Goal: Check status: Check status

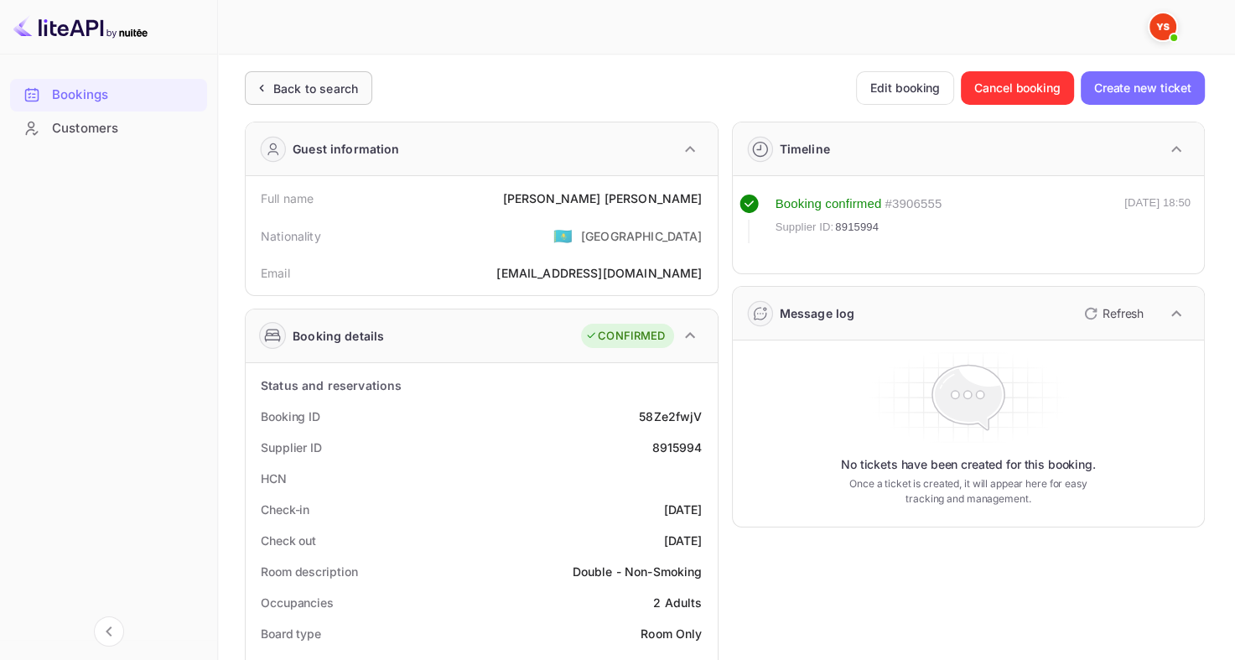
click at [264, 94] on icon at bounding box center [261, 88] width 18 height 17
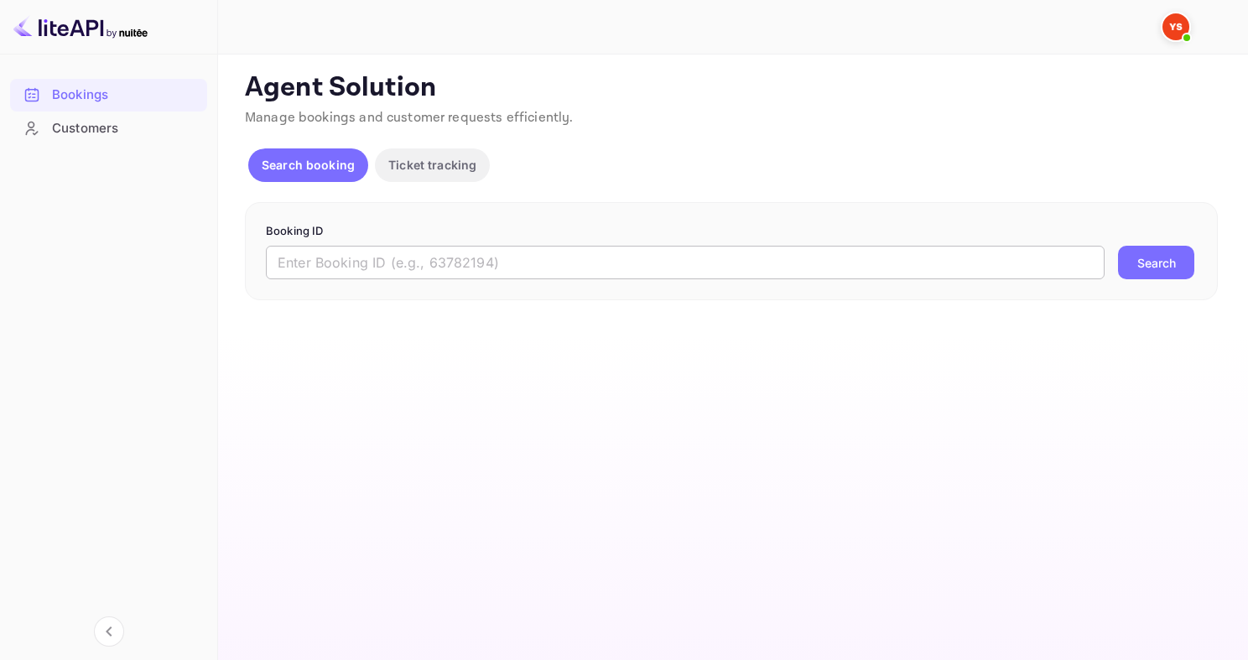
click at [429, 265] on input "text" at bounding box center [685, 263] width 839 height 34
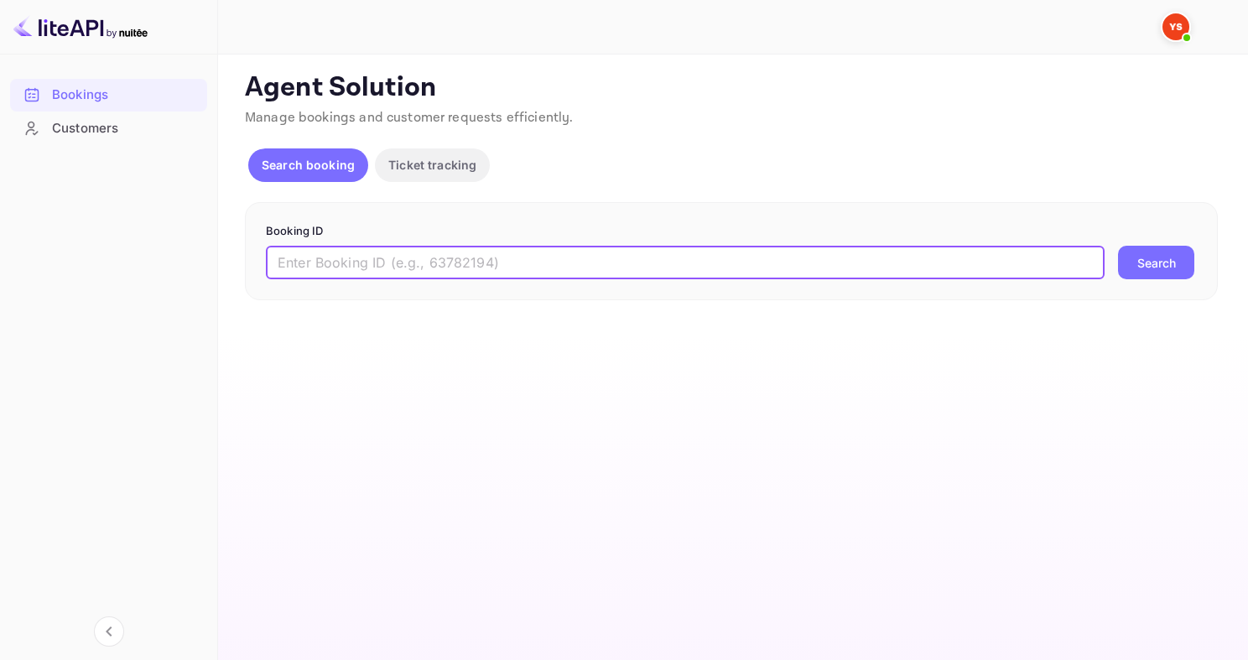
paste input "9493586"
type input "9493586"
click at [1118, 246] on button "Search" at bounding box center [1156, 263] width 76 height 34
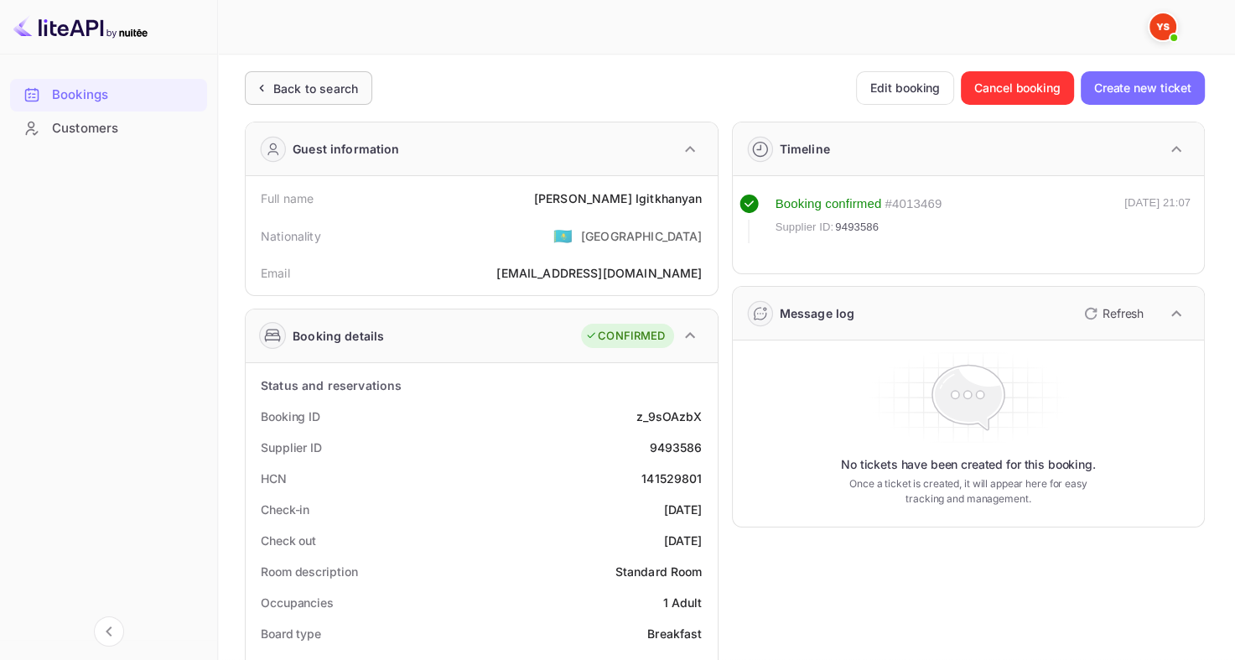
click at [302, 99] on div "Back to search" at bounding box center [308, 88] width 127 height 34
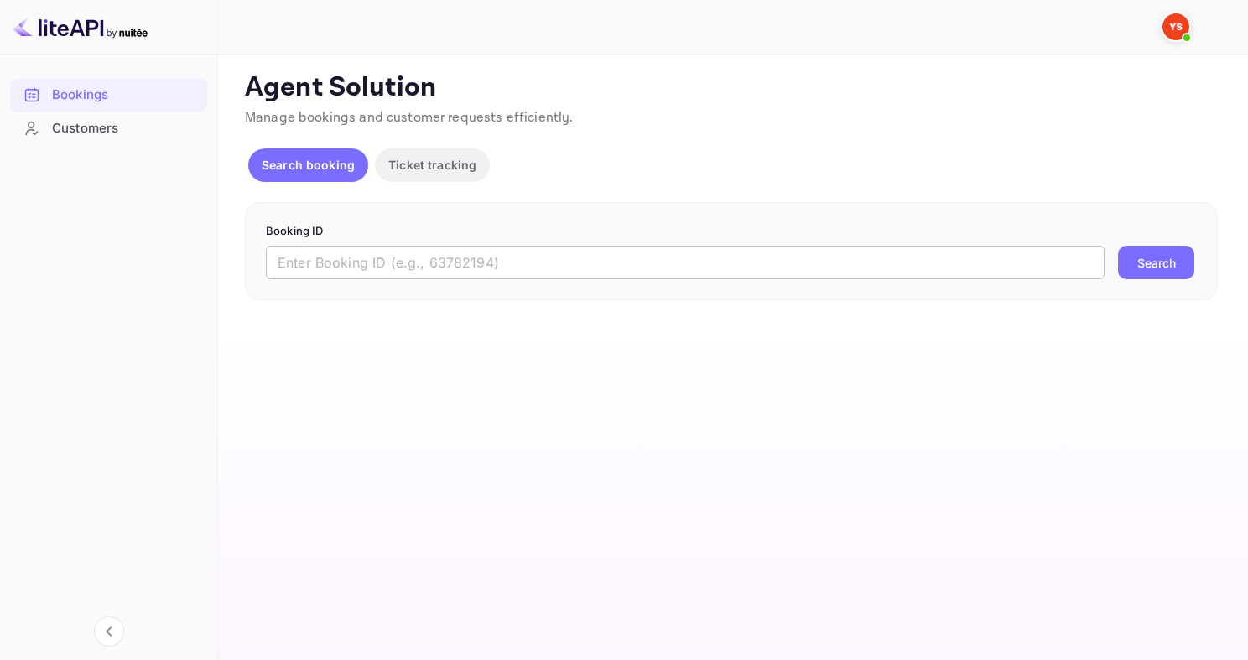
click at [450, 268] on input "text" at bounding box center [685, 263] width 839 height 34
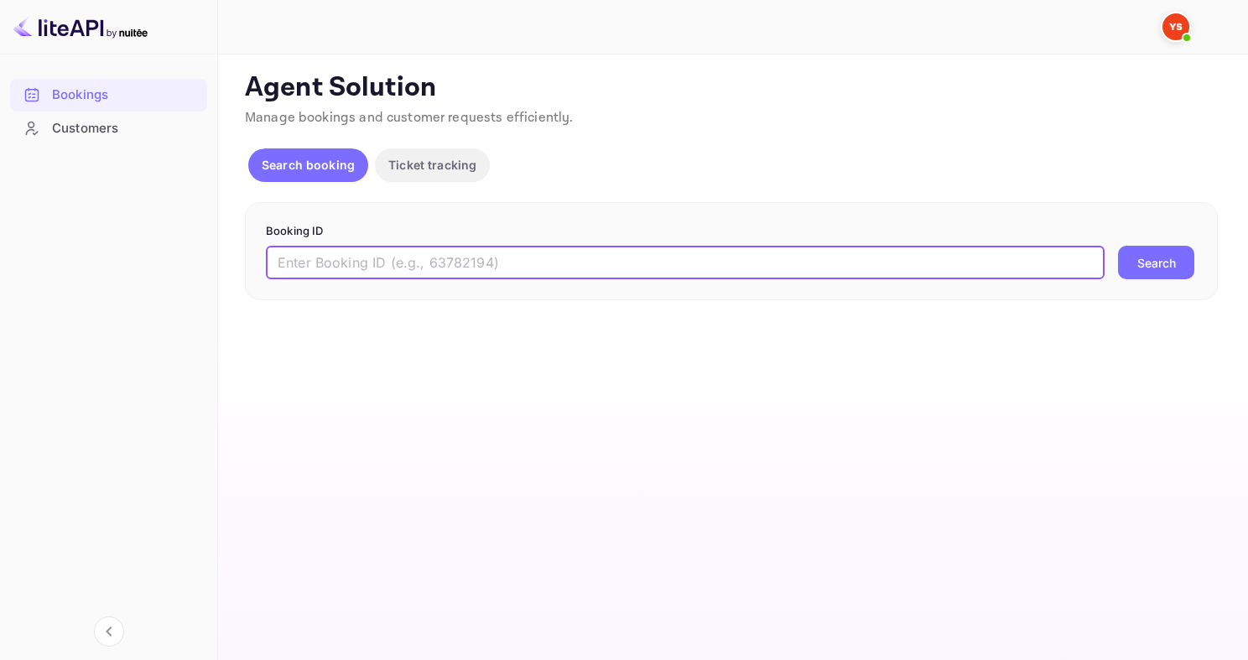
type input "м"
paste input "9365033"
type input "9365033"
click at [1118, 246] on button "Search" at bounding box center [1156, 263] width 76 height 34
